Goal: Task Accomplishment & Management: Manage account settings

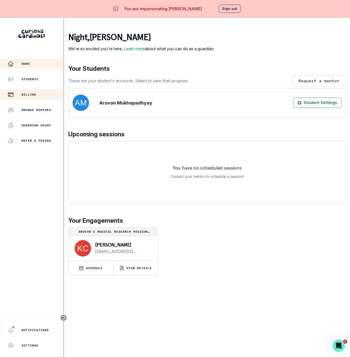
click at [28, 90] on button "Billing" at bounding box center [31, 94] width 63 height 10
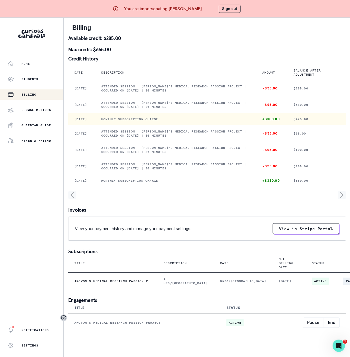
scroll to position [23, 0]
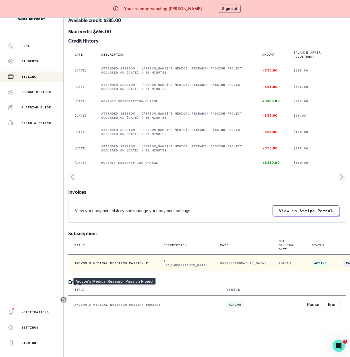
click at [129, 265] on p "Arovon's Medical Research Passion Project" at bounding box center [112, 263] width 77 height 4
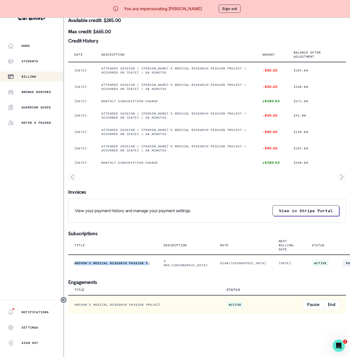
click at [66, 300] on icon "Toggle sidebar" at bounding box center [63, 300] width 6 height 6
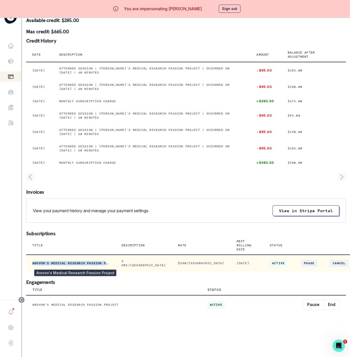
copy p "Arovon's Medical Research Passion Project"
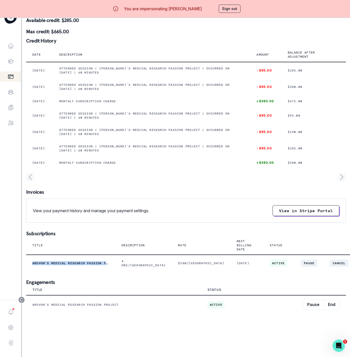
click at [237, 10] on button "Sign out" at bounding box center [230, 9] width 22 height 8
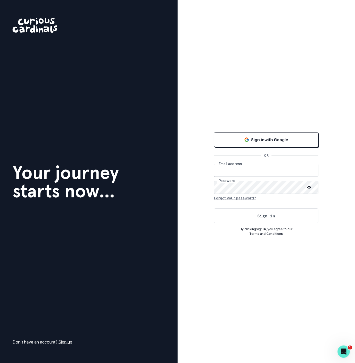
type input "[EMAIL_ADDRESS][DOMAIN_NAME]"
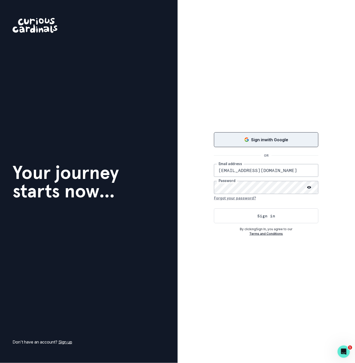
click at [265, 146] on button "Sign in with Google" at bounding box center [266, 139] width 105 height 15
